Goal: Check status: Check status

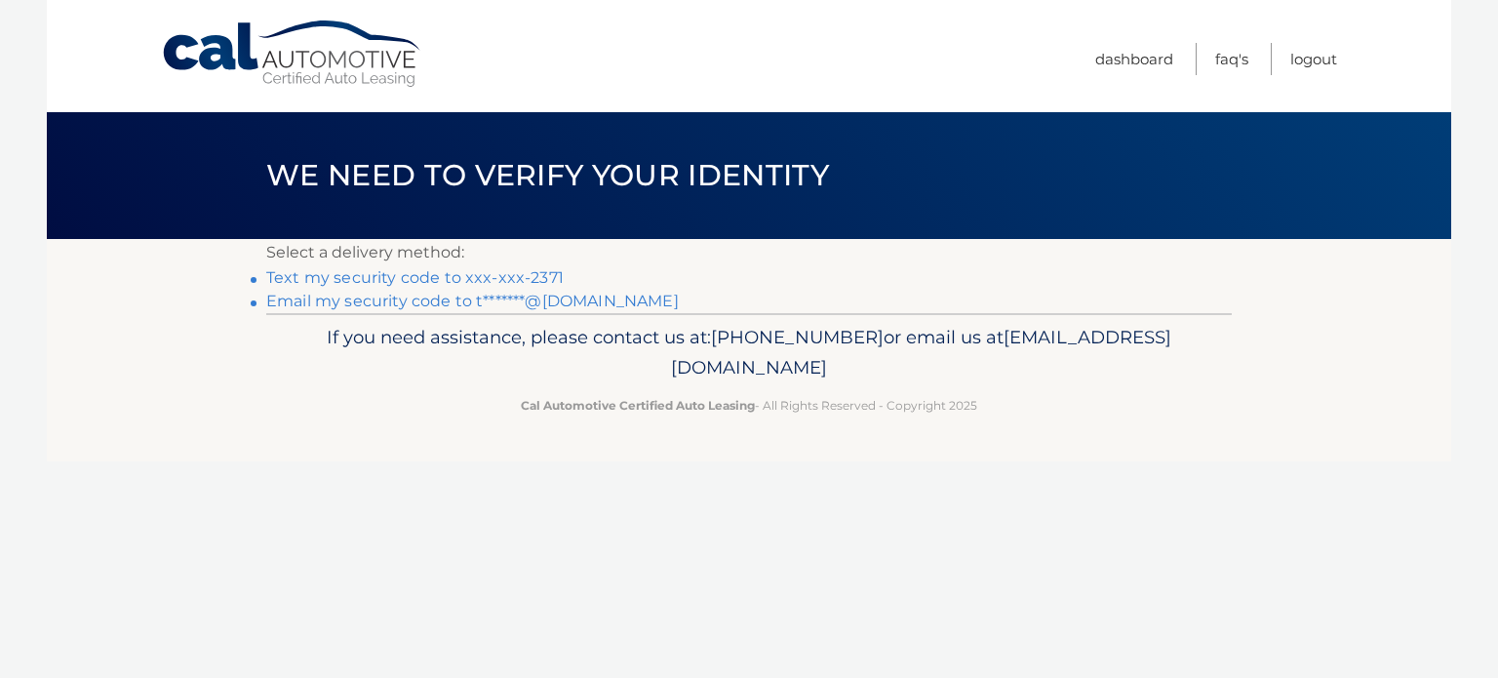
click at [505, 272] on link "Text my security code to xxx-xxx-2371" at bounding box center [415, 277] width 298 height 19
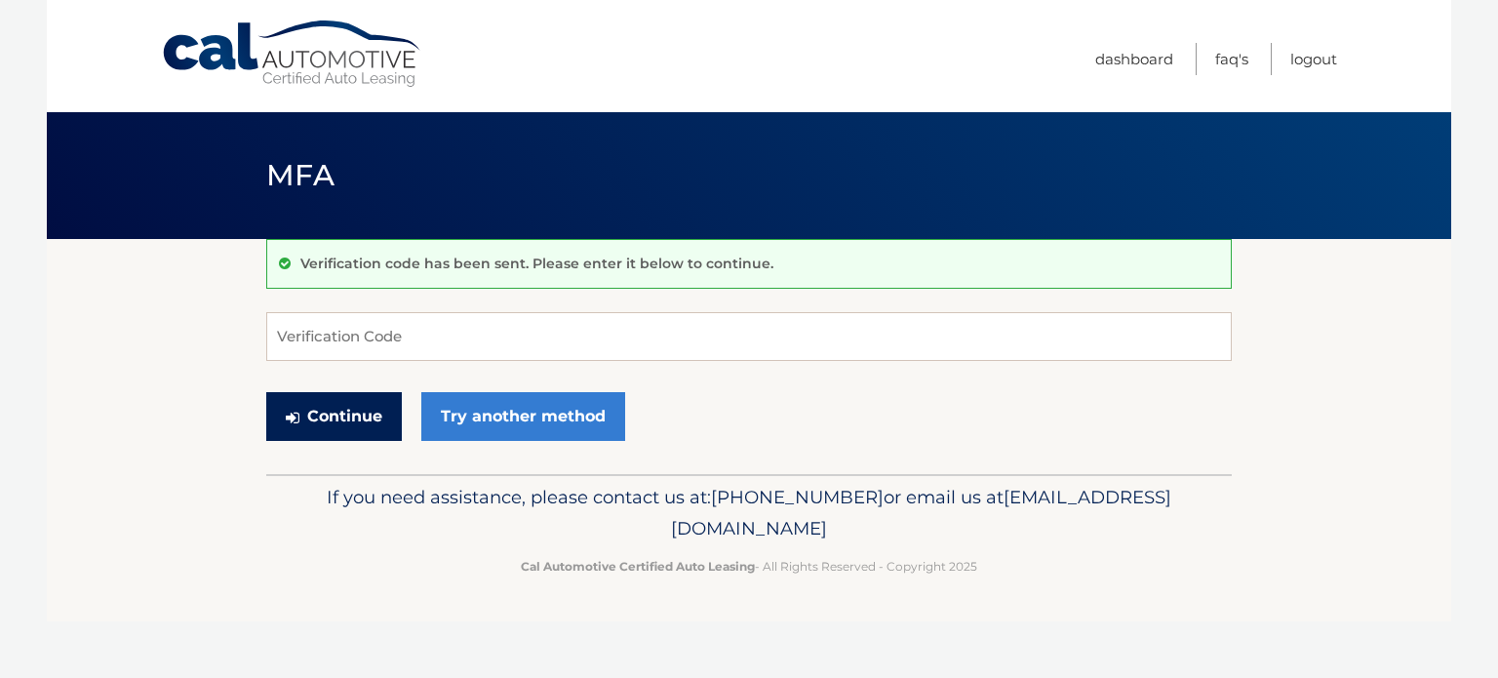
click at [367, 428] on button "Continue" at bounding box center [334, 416] width 136 height 49
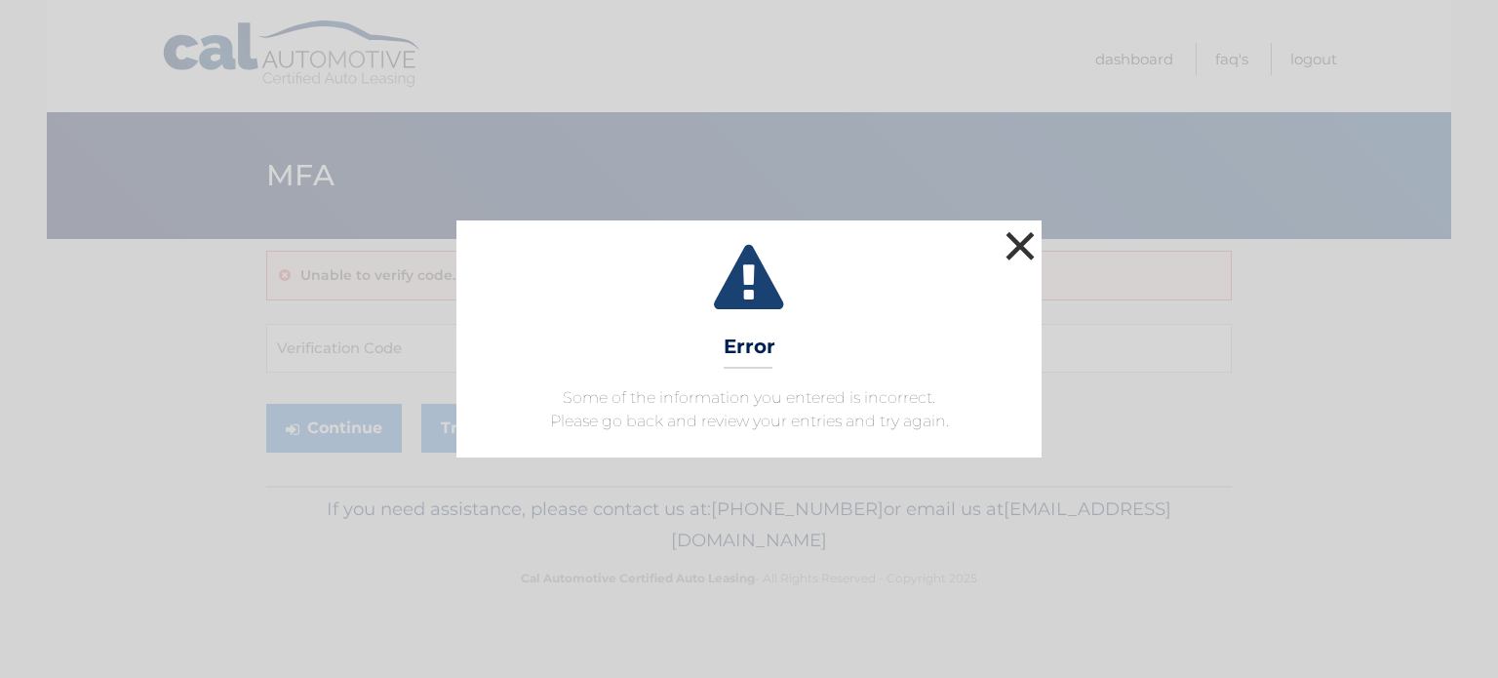
click at [1025, 235] on button "×" at bounding box center [1020, 245] width 39 height 39
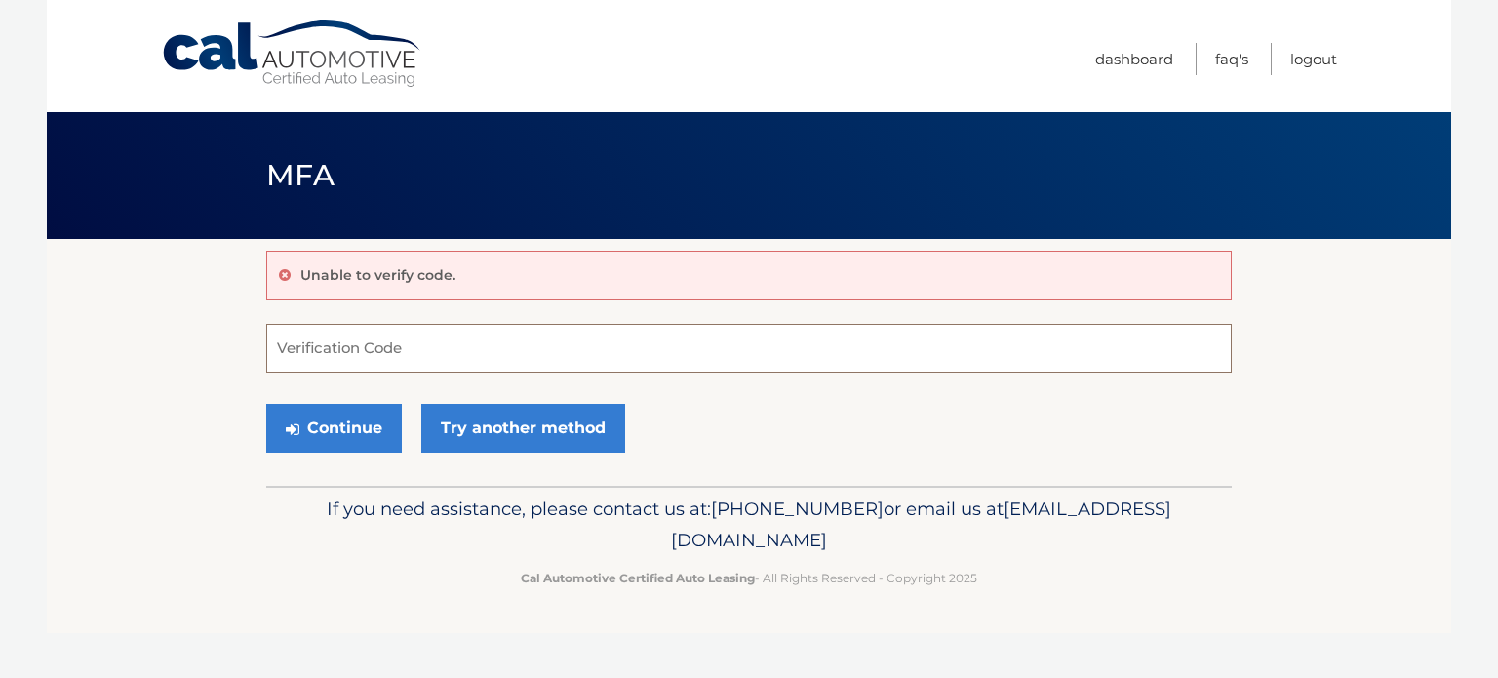
click at [306, 346] on input "Verification Code" at bounding box center [749, 348] width 966 height 49
click at [348, 354] on input "Verification Code" at bounding box center [749, 348] width 966 height 49
click at [320, 419] on button "Continue" at bounding box center [334, 428] width 136 height 49
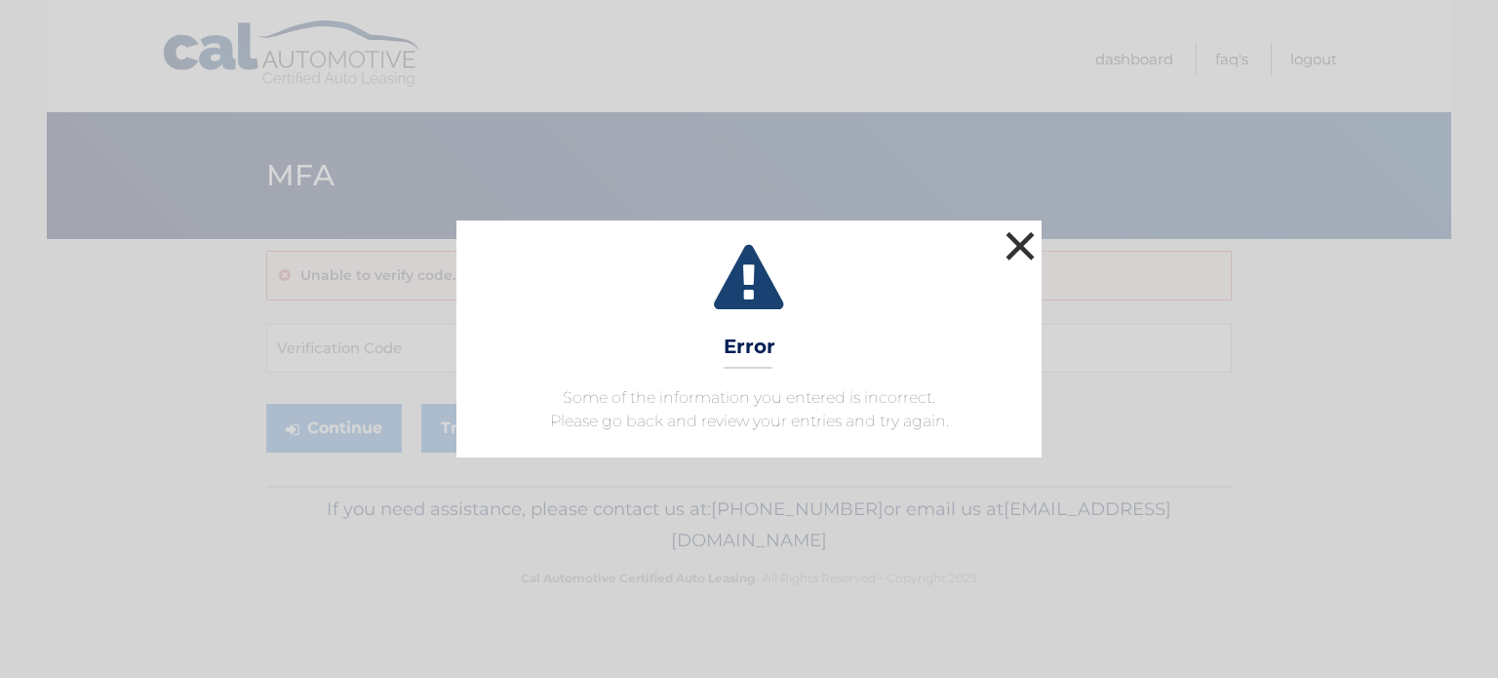
click at [1037, 246] on button "×" at bounding box center [1020, 245] width 39 height 39
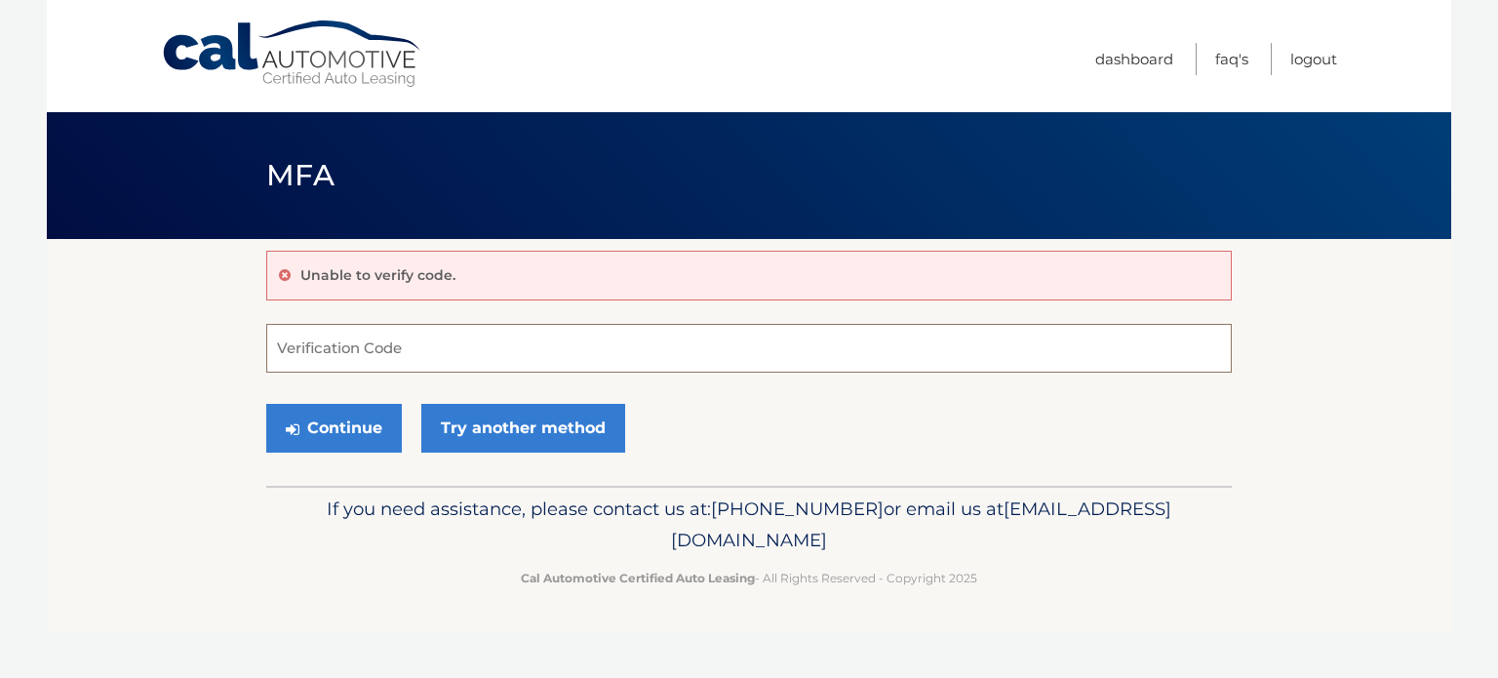
click at [477, 342] on input "Verification Code" at bounding box center [749, 348] width 966 height 49
type input "367979"
click at [313, 419] on button "Continue" at bounding box center [334, 428] width 136 height 49
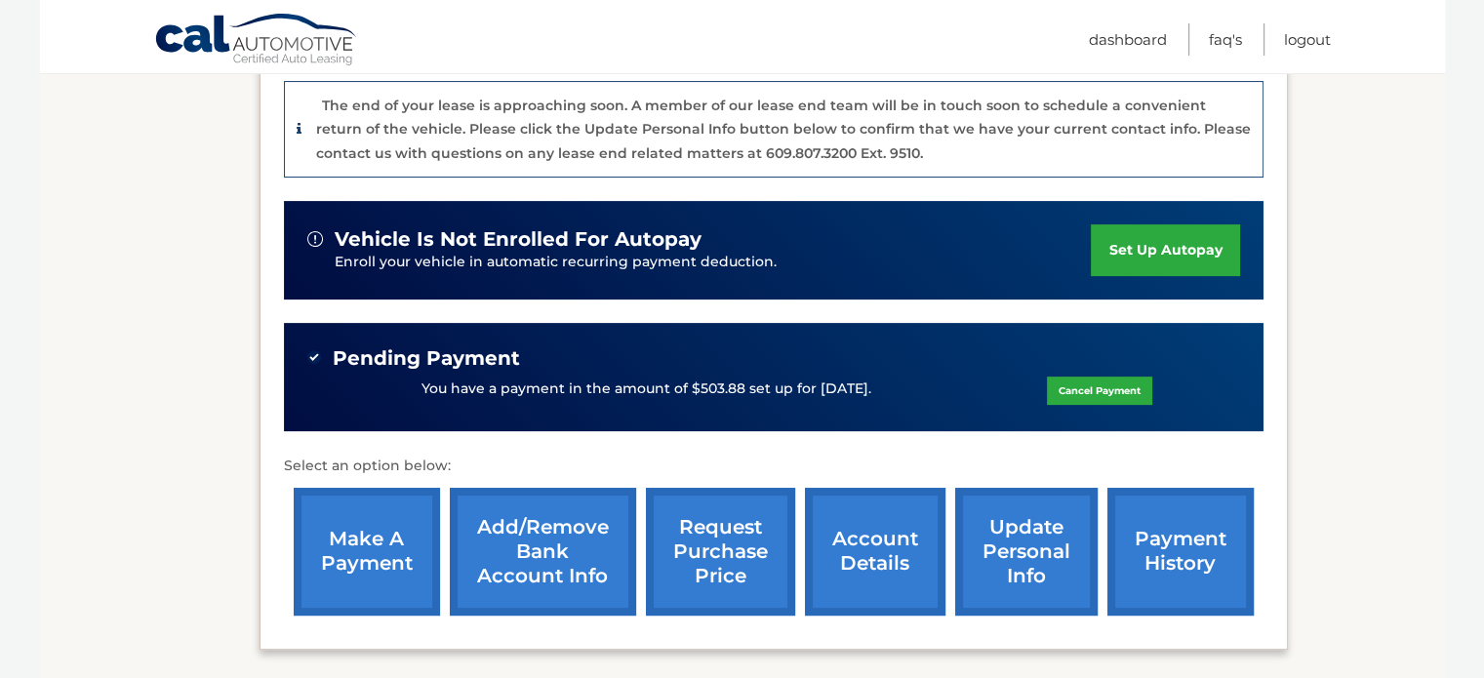
scroll to position [488, 0]
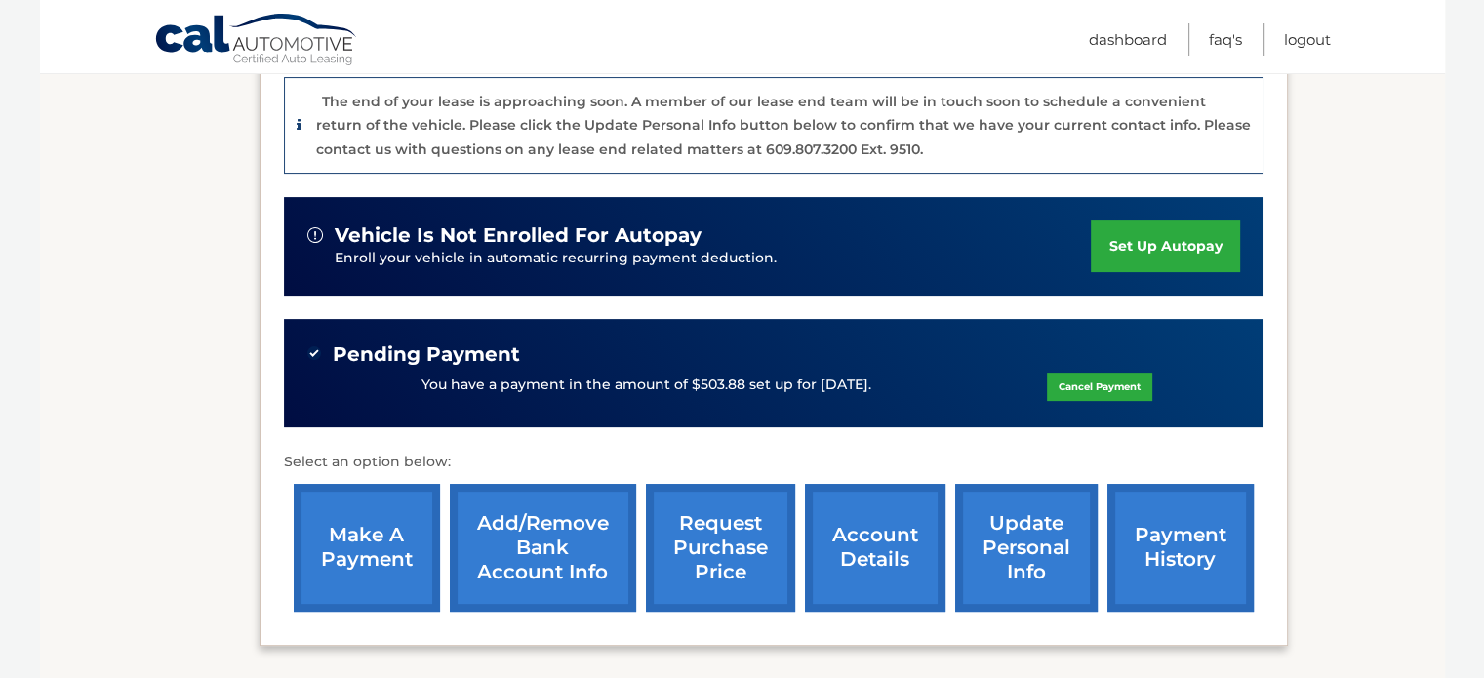
click at [1166, 541] on link "payment history" at bounding box center [1180, 548] width 146 height 128
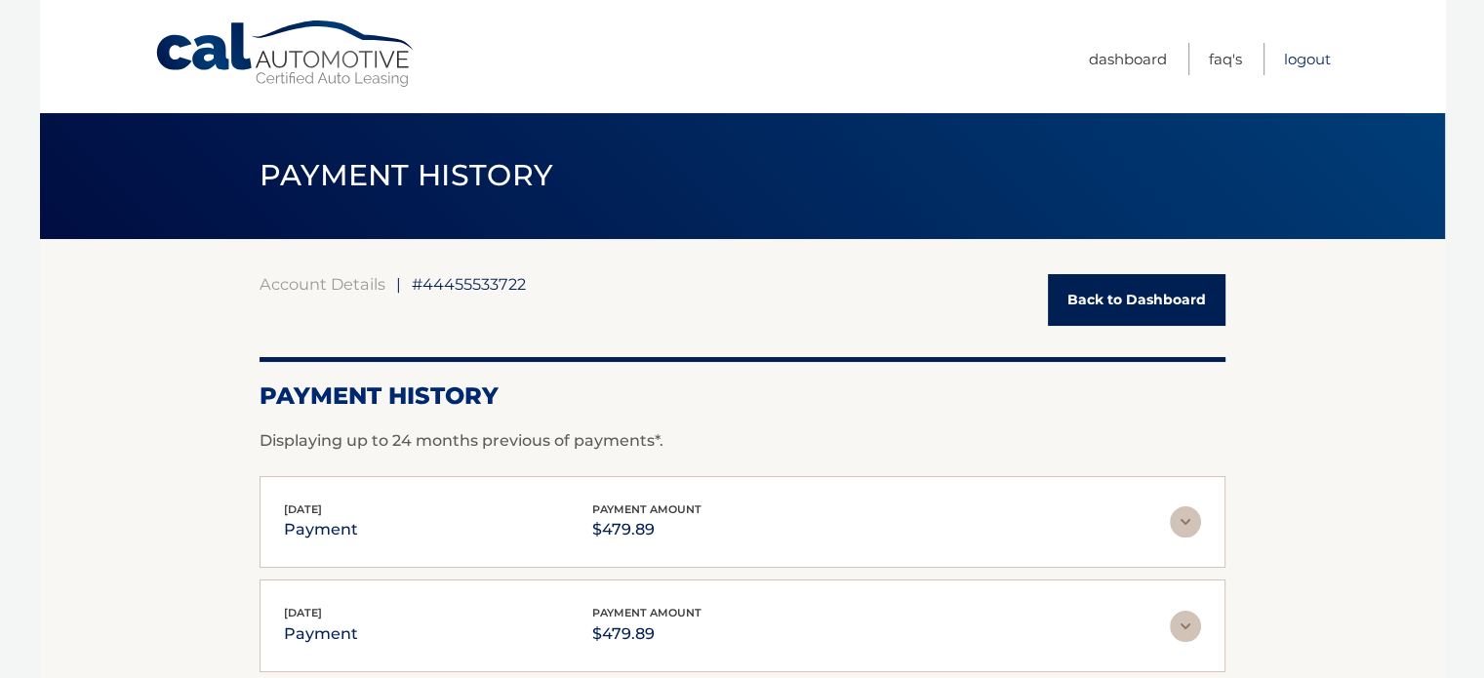
click at [1299, 53] on link "Logout" at bounding box center [1307, 59] width 47 height 32
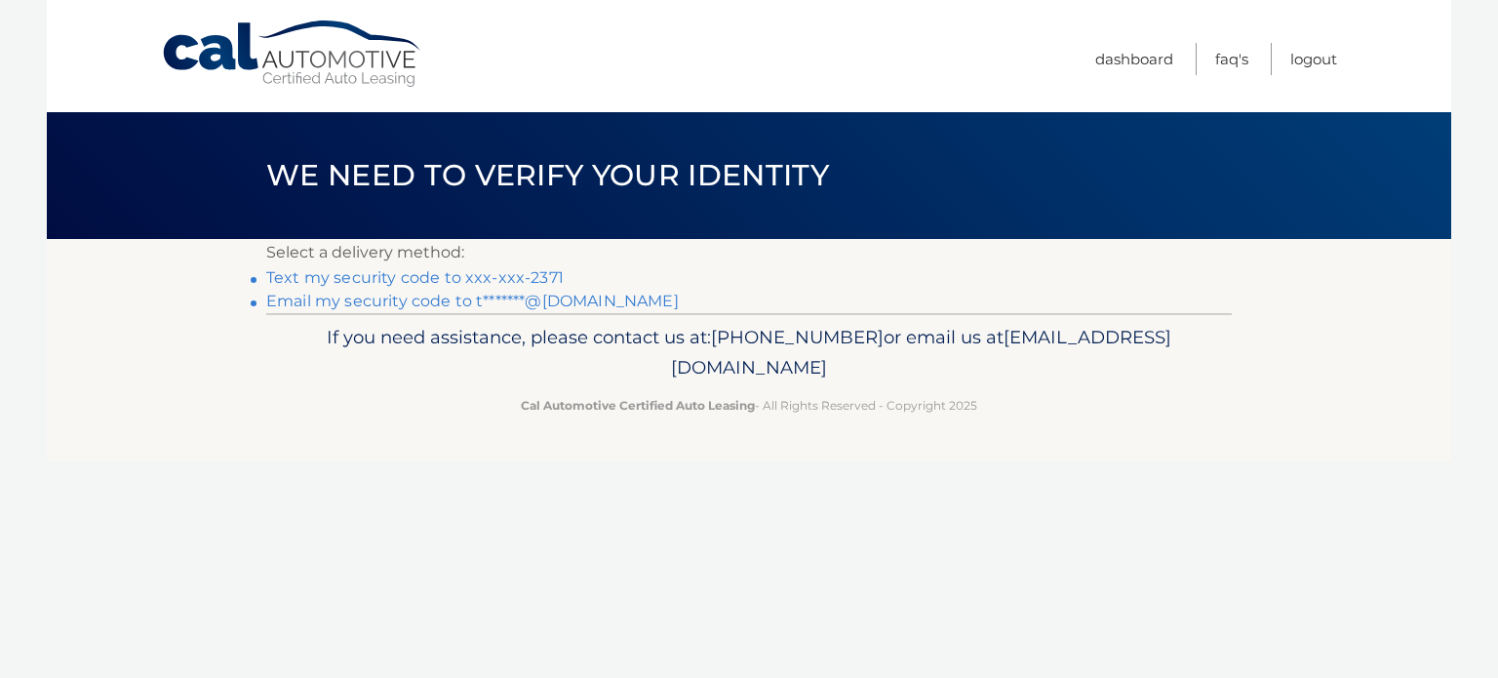
click at [459, 272] on link "Text my security code to xxx-xxx-2371" at bounding box center [415, 277] width 298 height 19
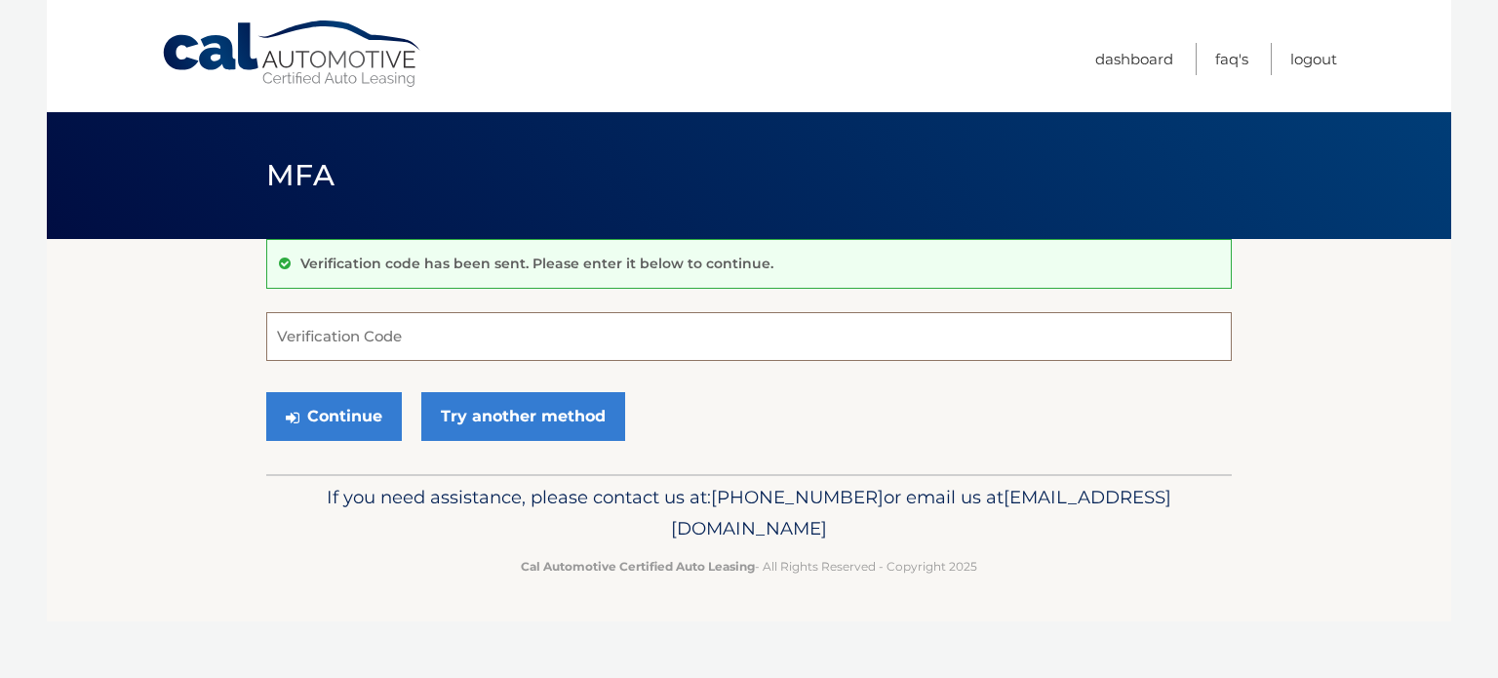
click at [410, 337] on input "Verification Code" at bounding box center [749, 336] width 966 height 49
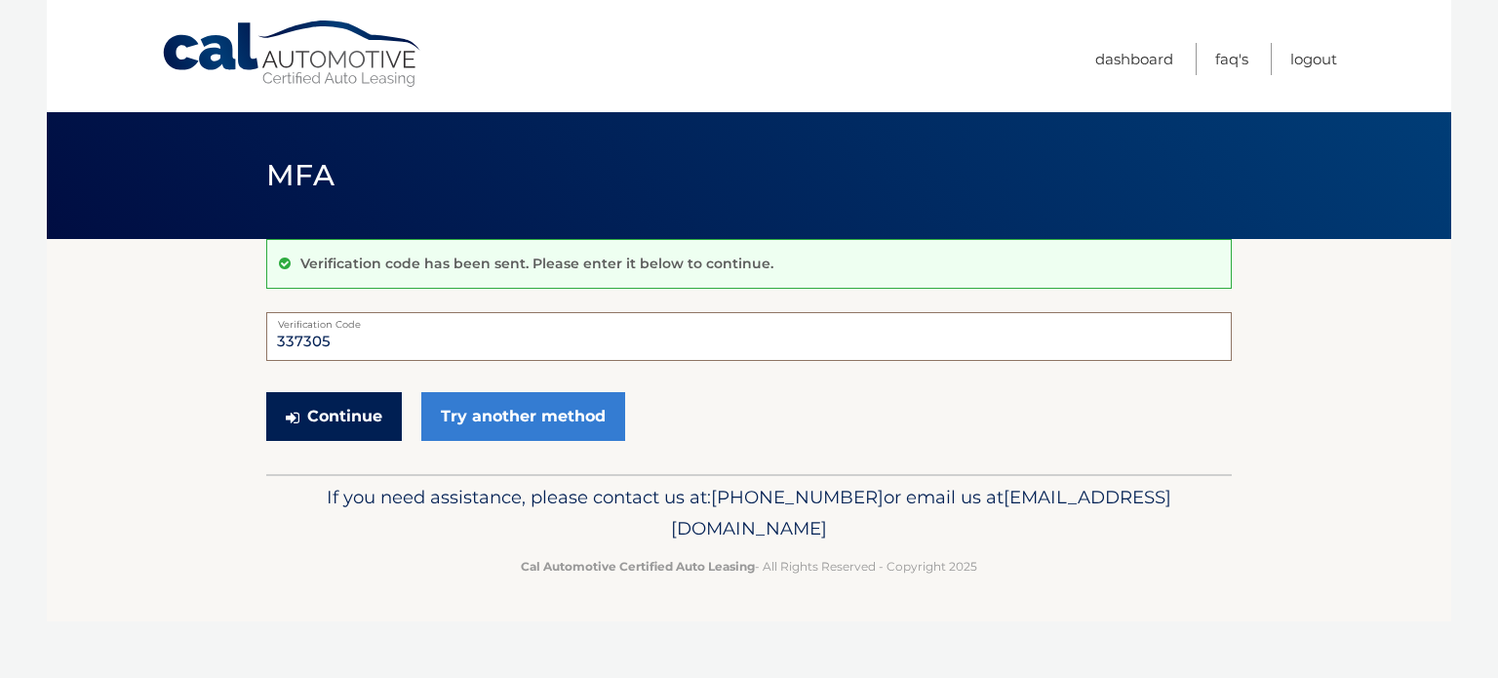
type input "337305"
click at [351, 414] on button "Continue" at bounding box center [334, 416] width 136 height 49
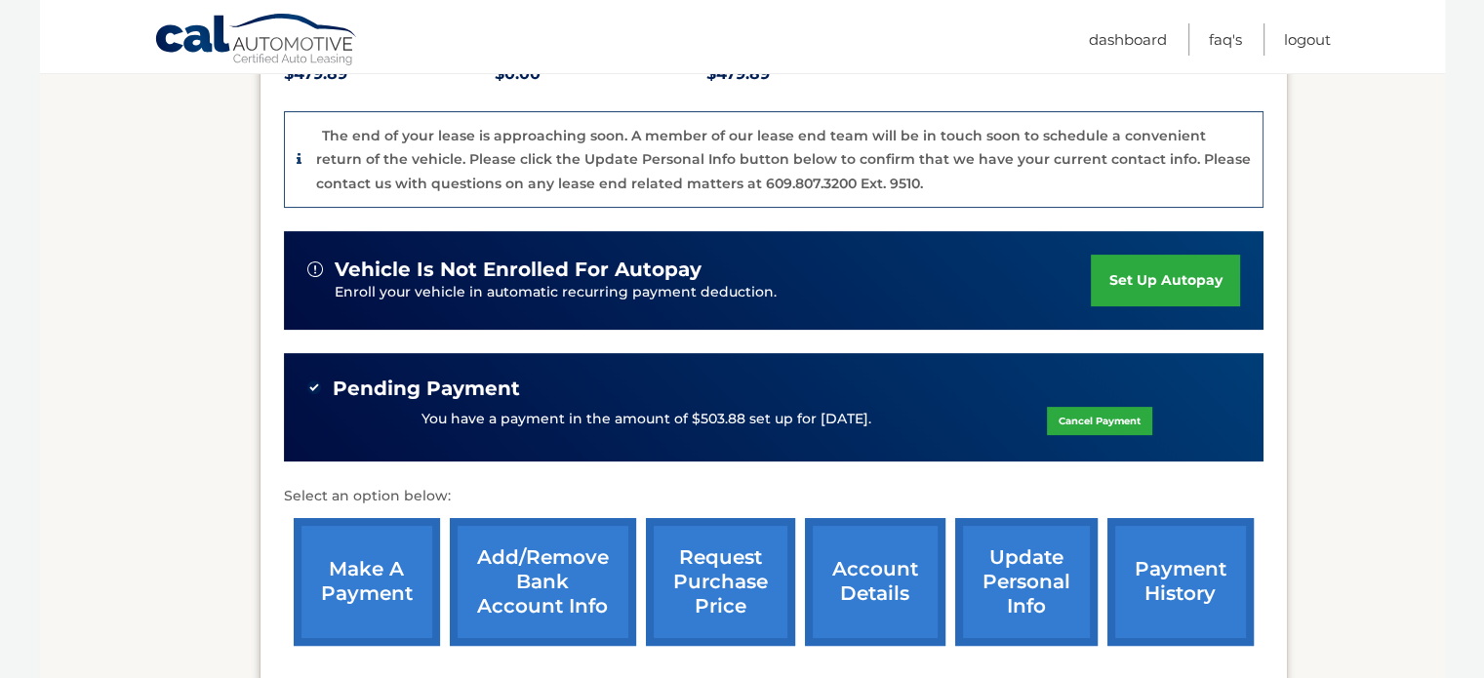
scroll to position [488, 0]
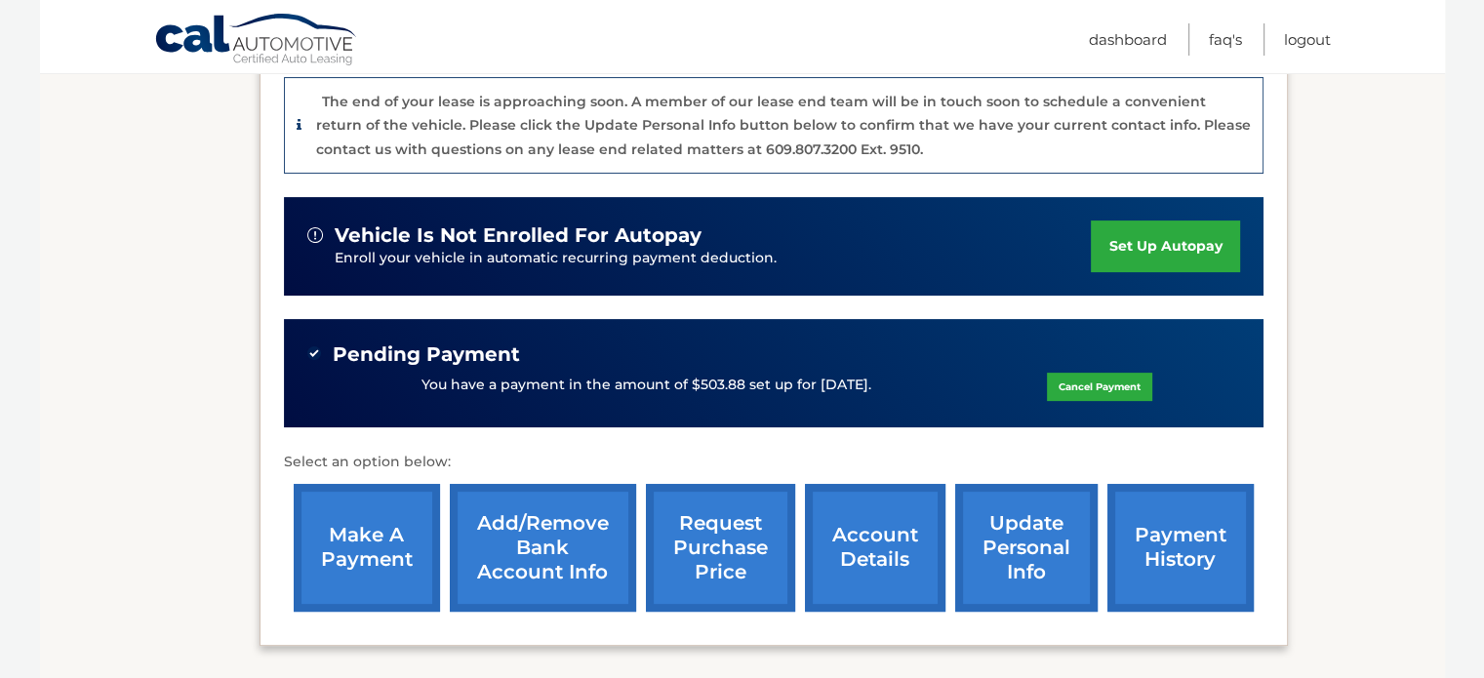
click at [1200, 530] on link "payment history" at bounding box center [1180, 548] width 146 height 128
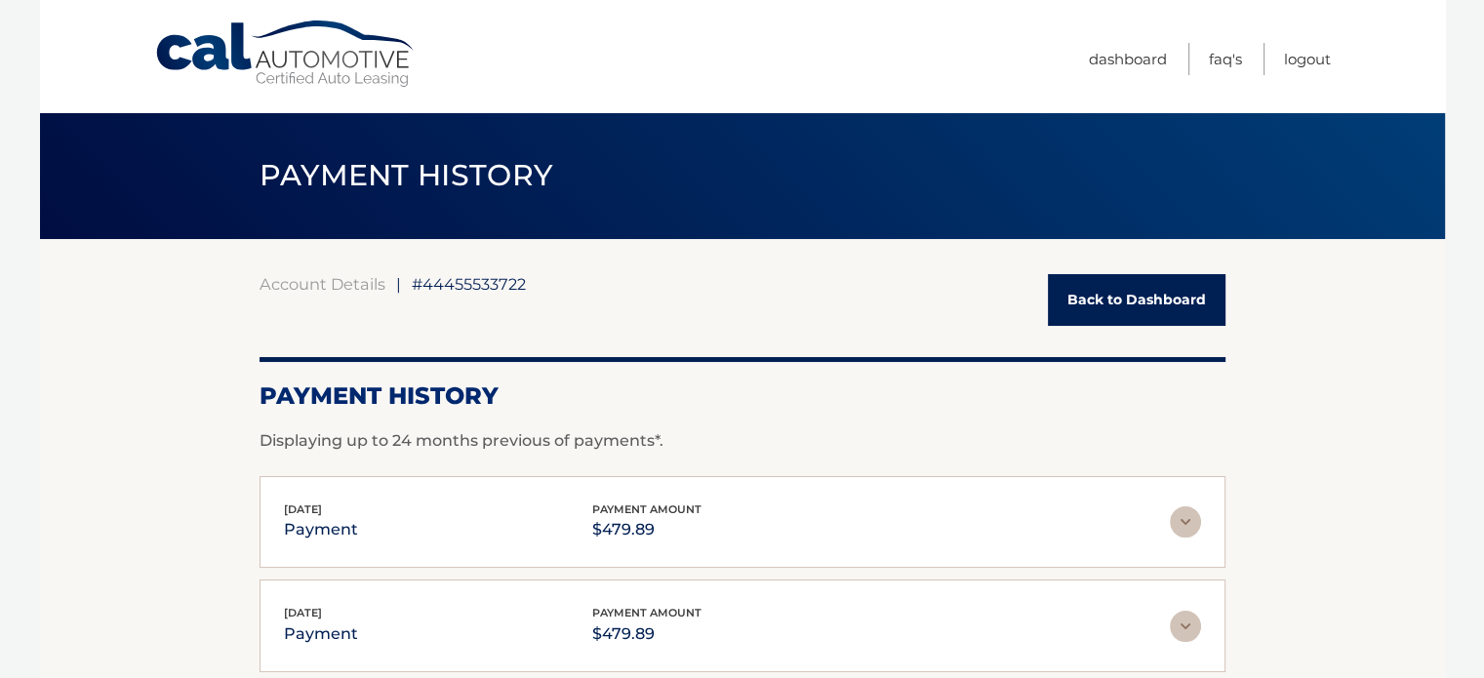
click at [1189, 512] on img at bounding box center [1185, 521] width 31 height 31
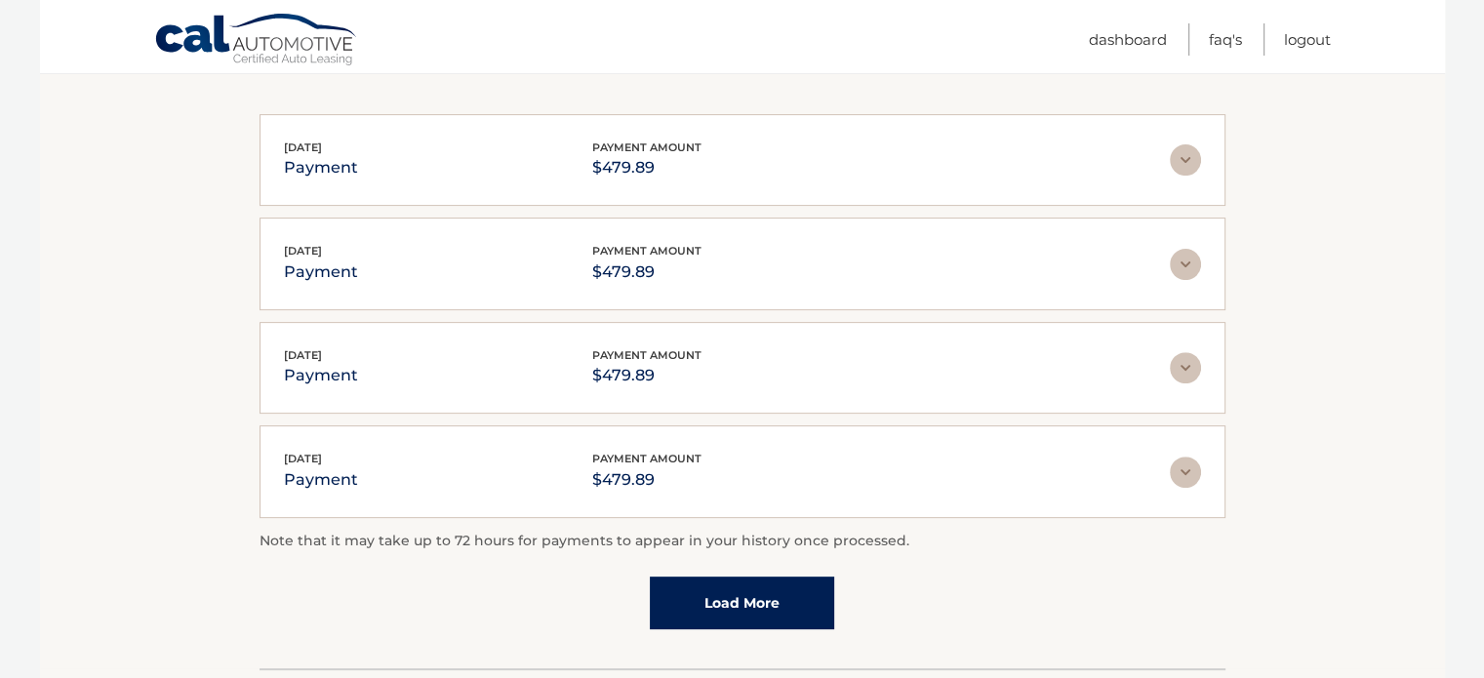
scroll to position [719, 0]
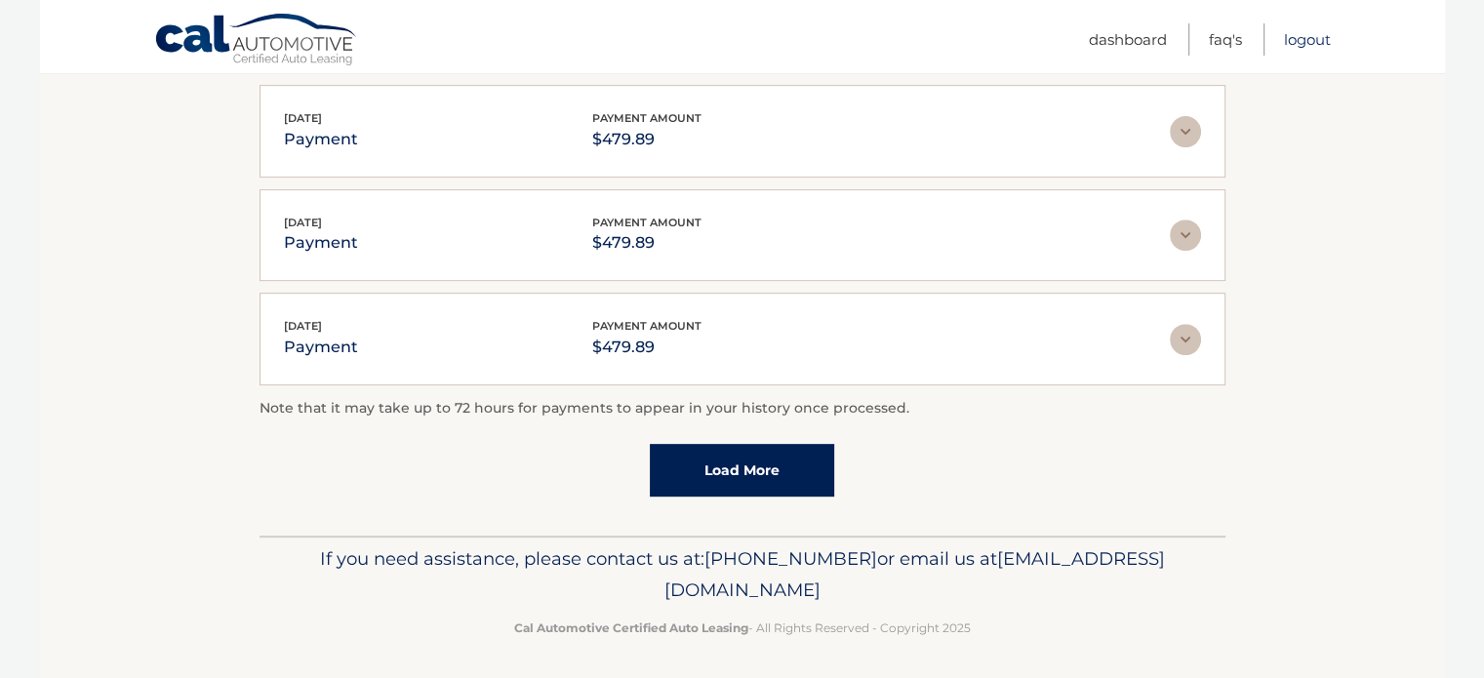
click at [1299, 41] on link "Logout" at bounding box center [1307, 39] width 47 height 32
